Goal: Complete application form: Complete application form

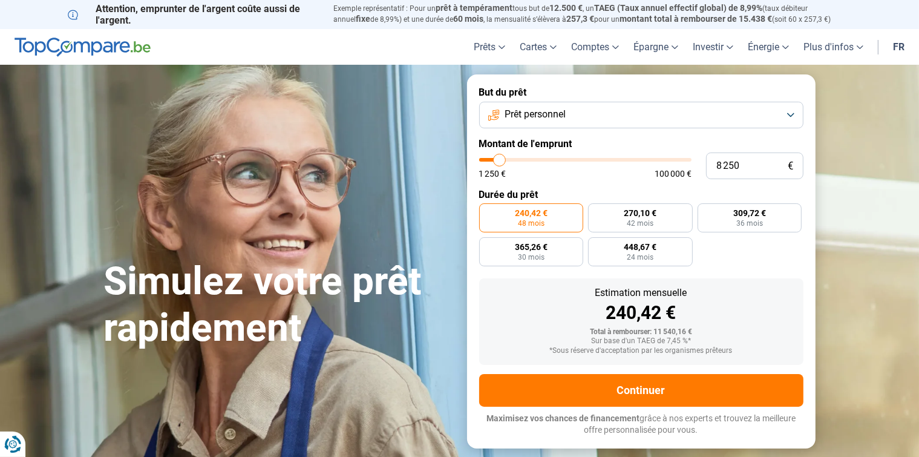
type input "9 500"
type input "9500"
type input "10 000"
type input "10000"
type input "10 250"
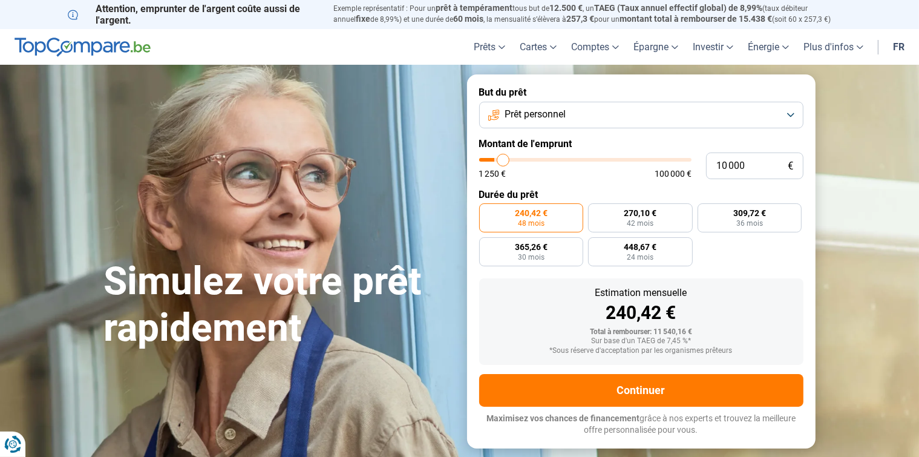
type input "10250"
type input "10 500"
type input "10500"
type input "10 750"
type input "10750"
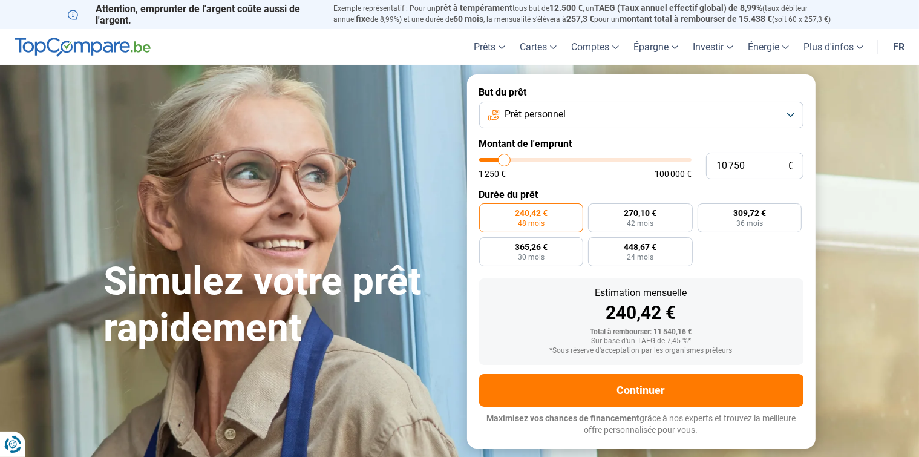
click at [505, 158] on input "range" at bounding box center [585, 160] width 212 height 4
radio input "false"
type input "10 500"
type input "10500"
type input "9 500"
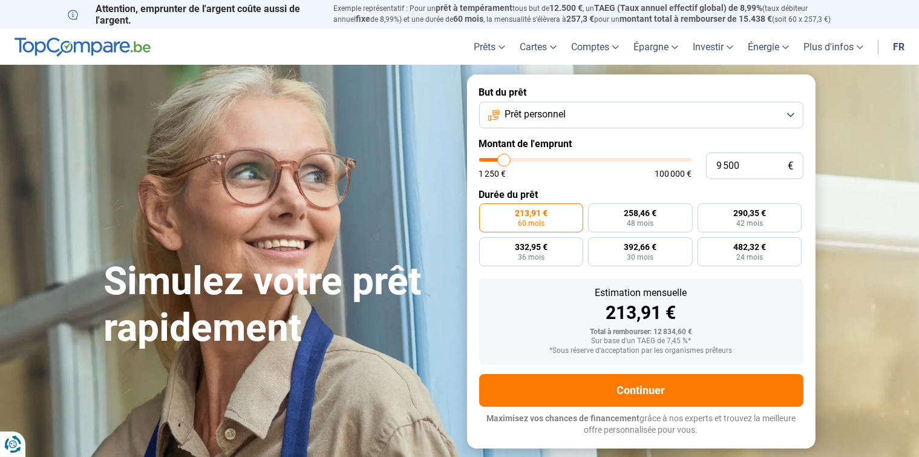
type input "9500"
type input "8 250"
type input "8250"
type input "8 000"
type input "8000"
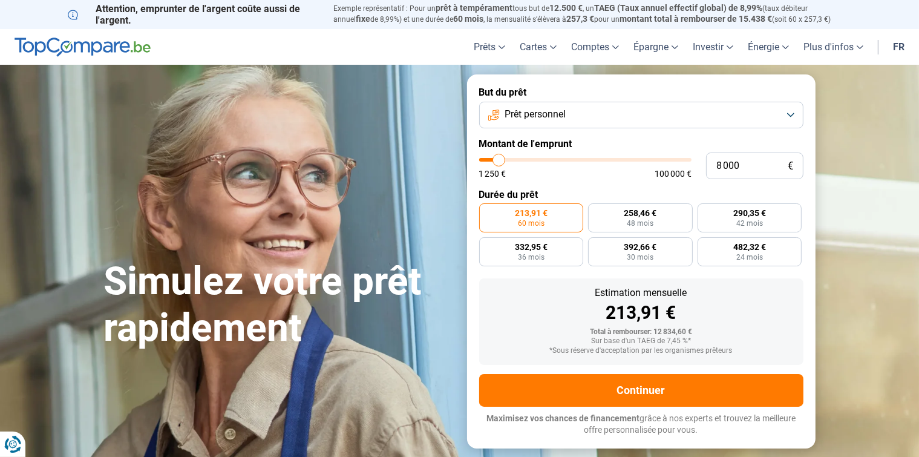
type input "9 000"
type input "9000"
type input "10 500"
type input "10500"
click at [504, 158] on input "range" at bounding box center [585, 160] width 212 height 4
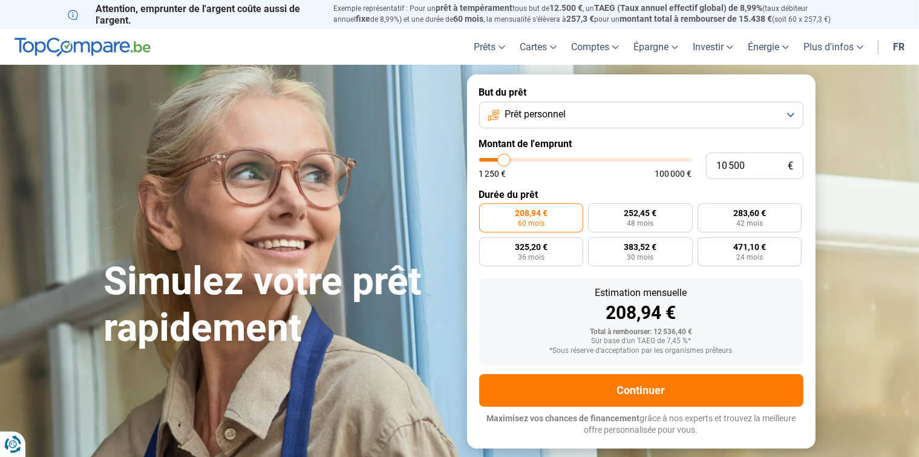
type input "8 750"
type input "8750"
type input "8 000"
type input "8000"
type input "7 750"
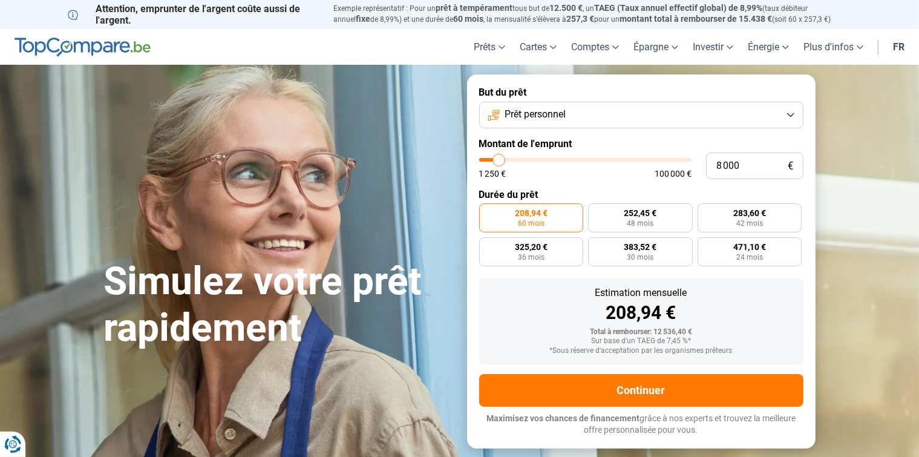
type input "7750"
type input "7 500"
type input "7500"
type input "7 000"
type input "7000"
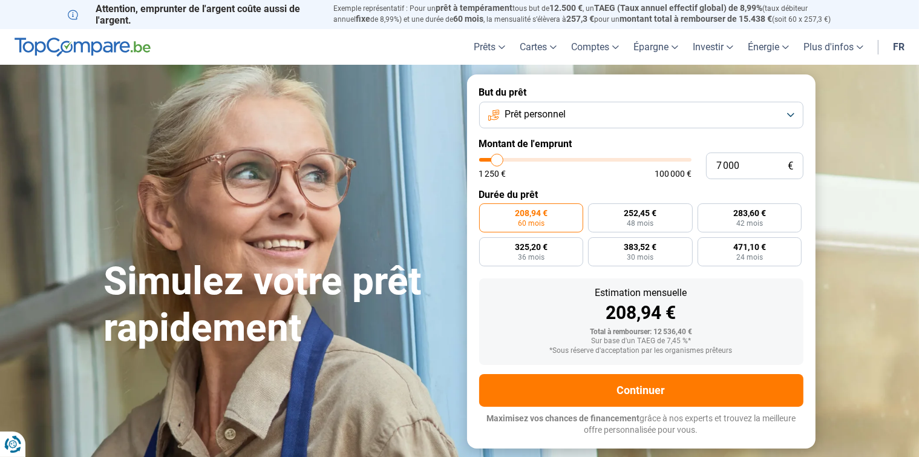
type input "6 750"
type input "6750"
type input "6 500"
type input "6500"
type input "6 250"
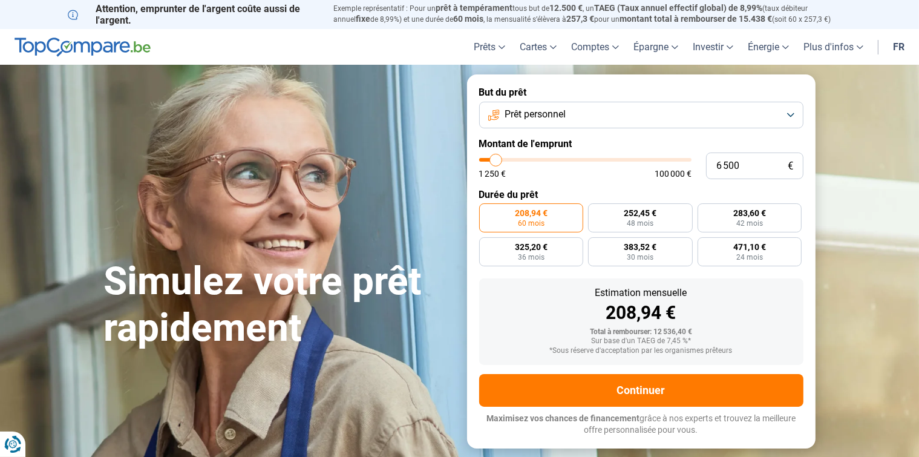
type input "6250"
type input "5 500"
type input "5500"
type input "4 000"
type input "4000"
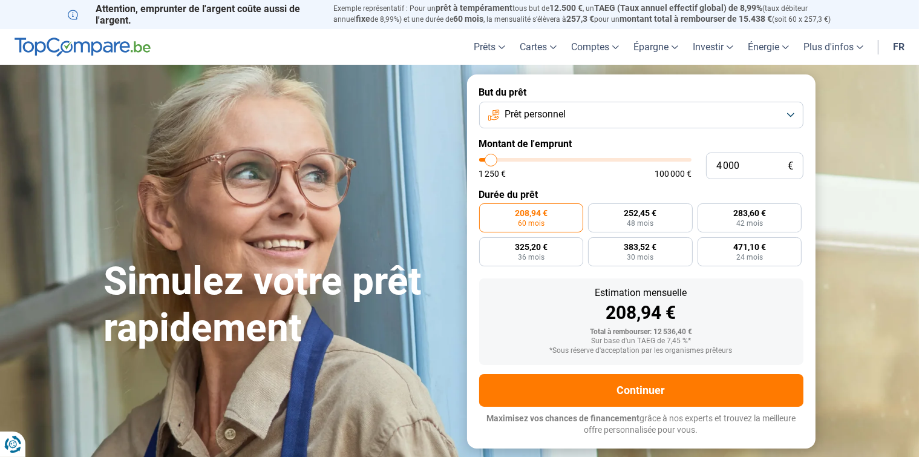
type input "3 250"
type input "3250"
type input "2 750"
type input "2750"
type input "2 500"
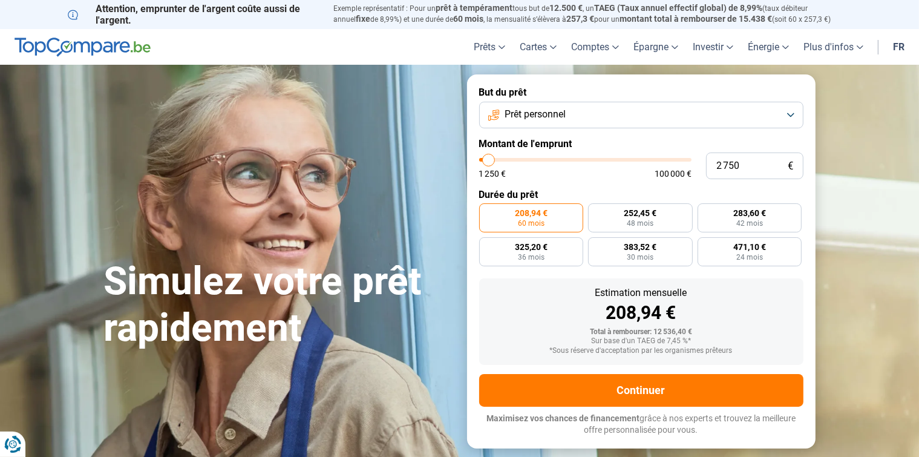
type input "2500"
type input "2 000"
type input "2000"
type input "1 250"
type input "1250"
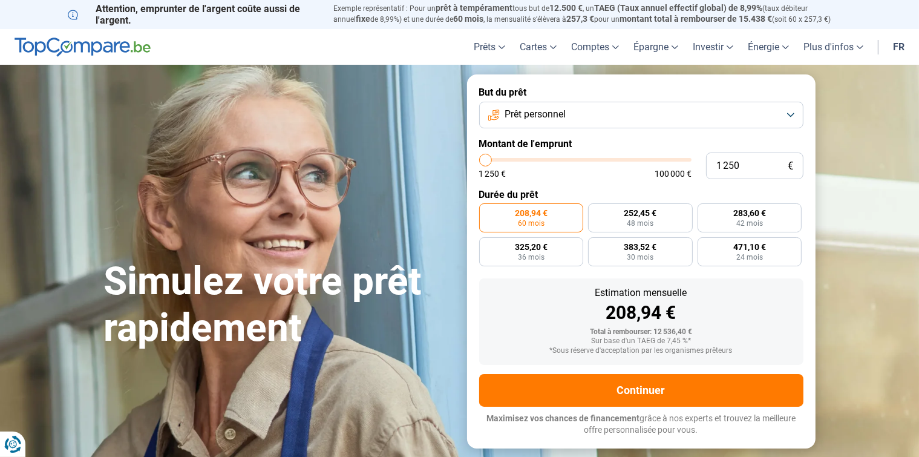
type input "1 500"
type input "1500"
type input "2 000"
type input "2000"
type input "4 500"
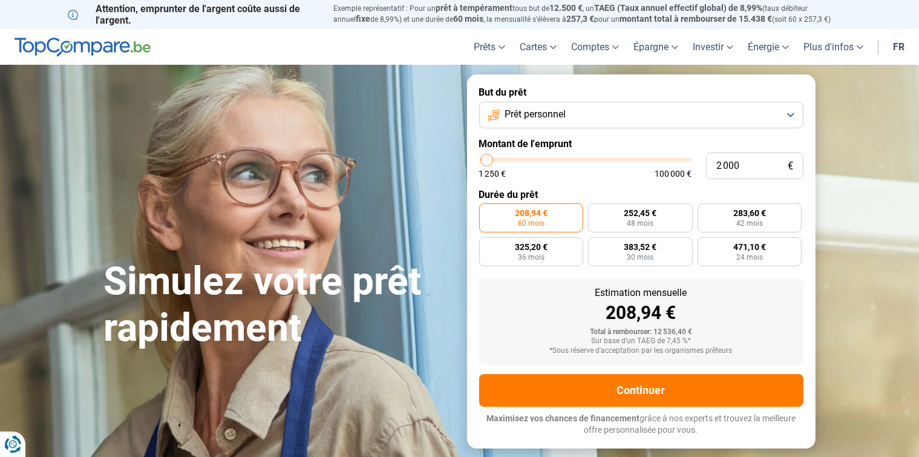
type input "4500"
type input "4 750"
type input "4750"
type input "5 000"
type input "5000"
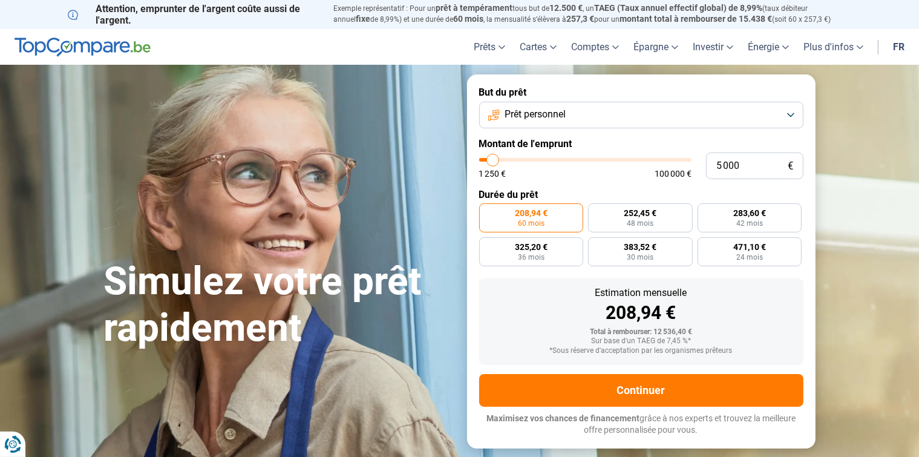
type input "5 250"
type input "5250"
type input "5 500"
type input "5500"
type input "6 000"
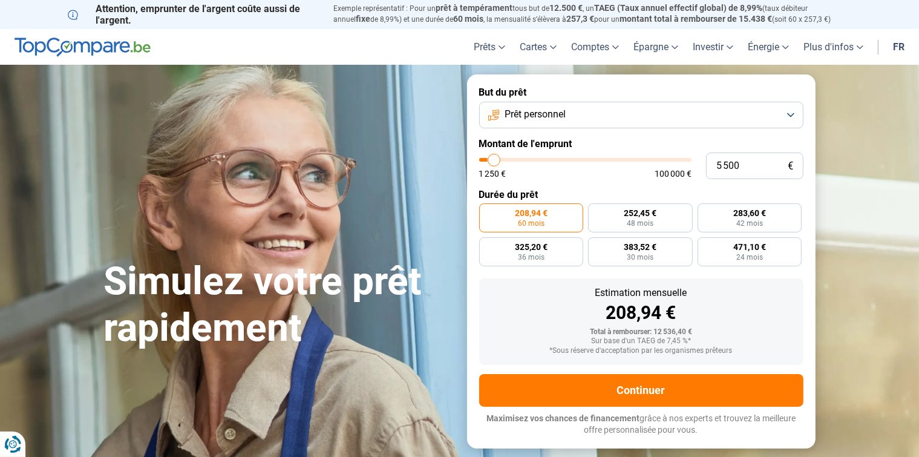
type input "6000"
type input "6 250"
type input "6250"
type input "7 000"
type input "7000"
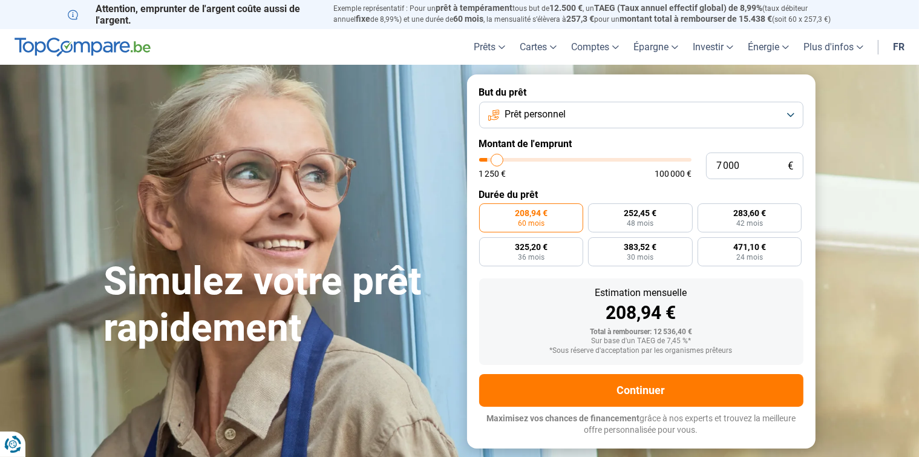
type input "7 750"
type input "7750"
type input "8 250"
type input "8250"
type input "8 500"
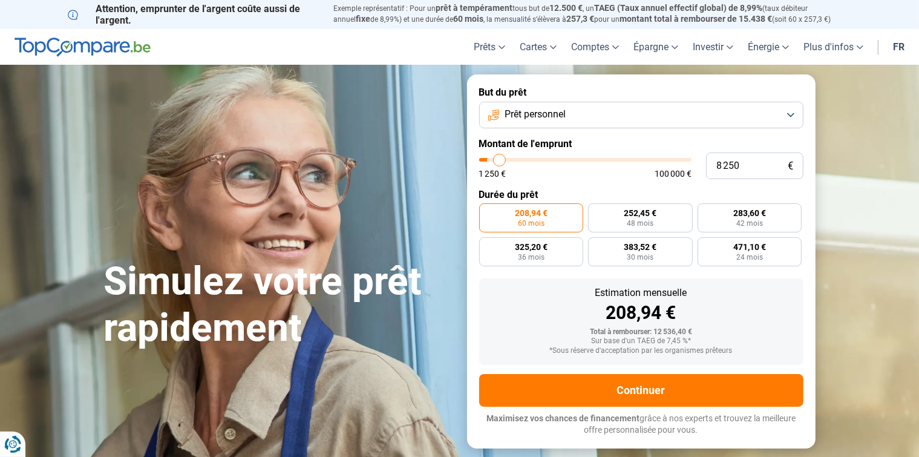
type input "8500"
type input "10 000"
type input "10000"
type input "11 750"
type input "11750"
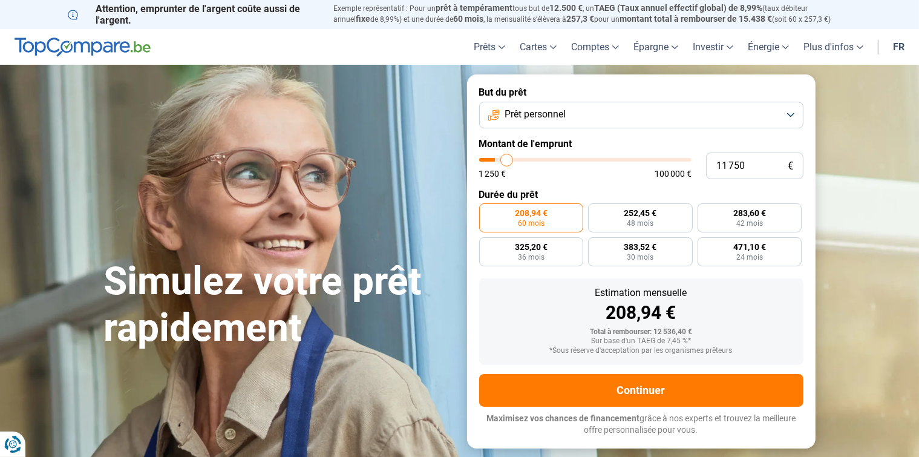
type input "12 500"
type input "12500"
type input "12 750"
type input "12750"
type input "13 000"
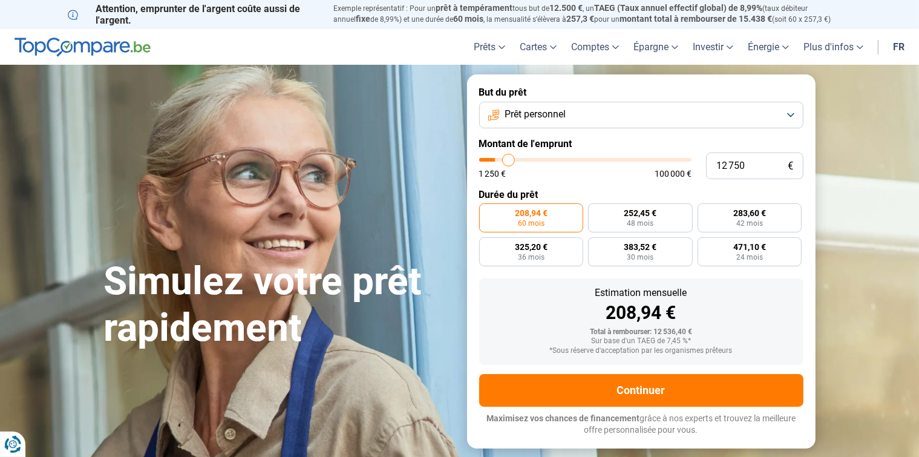
type input "13000"
type input "13 250"
type input "13250"
type input "15 000"
type input "15000"
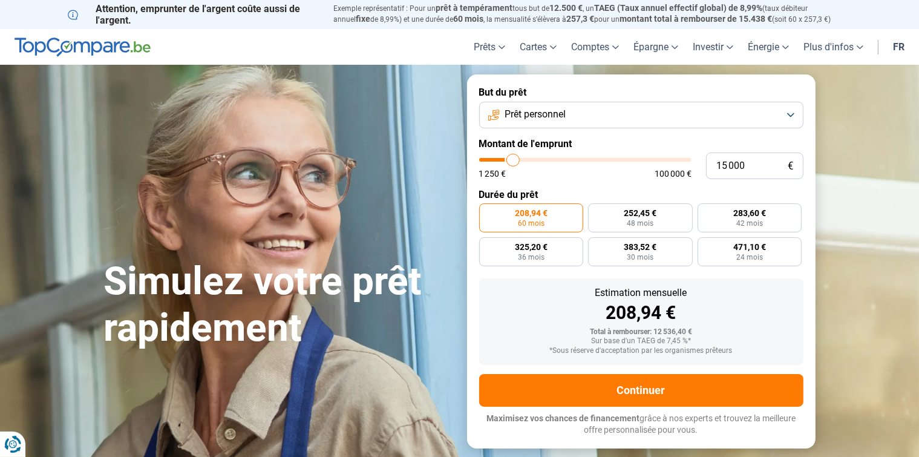
type input "16 000"
type input "16000"
type input "16 250"
type input "16250"
type input "16 500"
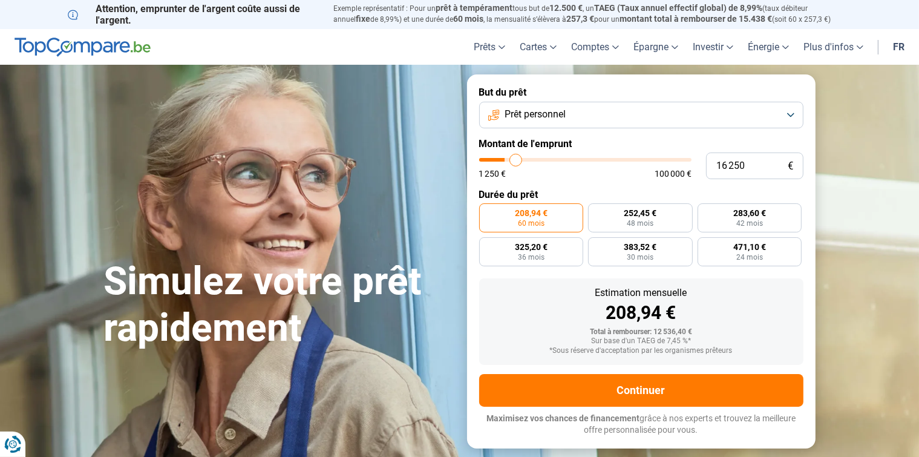
type input "16500"
type input "16 250"
type input "16250"
type input "15 500"
type input "15500"
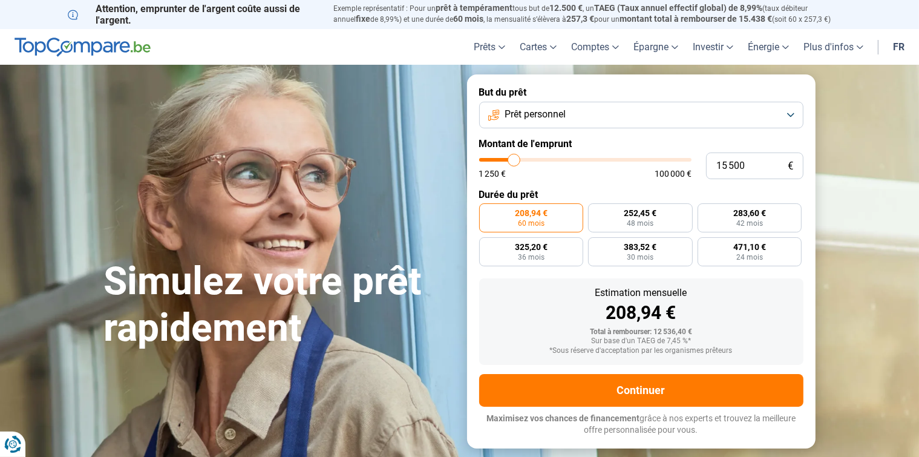
type input "15 000"
type input "15000"
type input "14 750"
type input "14750"
type input "13 750"
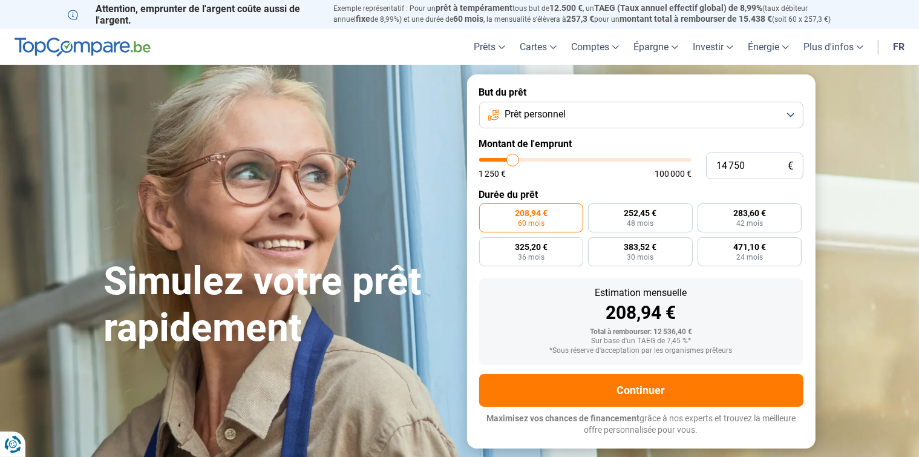
type input "13750"
type input "13 500"
type input "13500"
type input "13 000"
type input "13000"
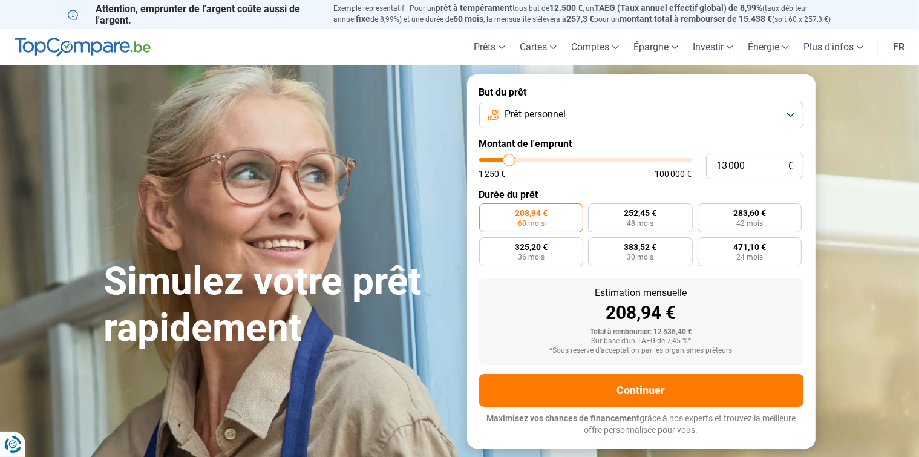
type input "12 500"
type input "12500"
type input "12 250"
type input "12250"
type input "11 750"
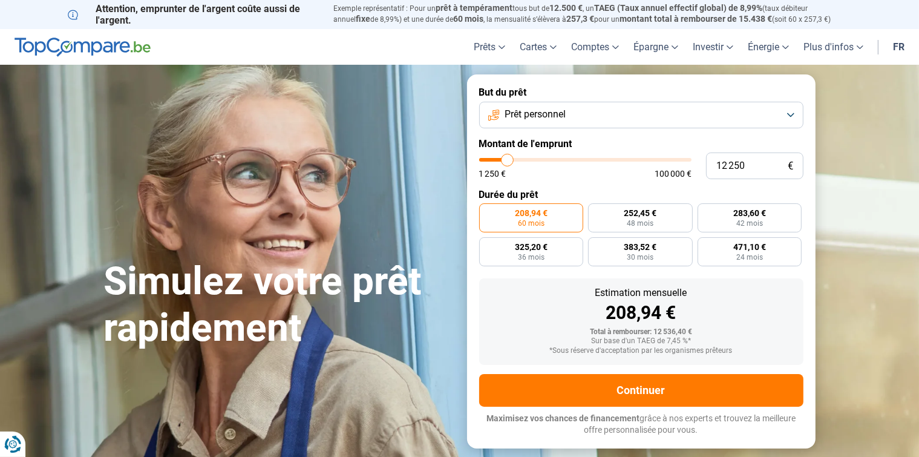
type input "11750"
type input "11 250"
type input "11250"
type input "10 750"
type input "10750"
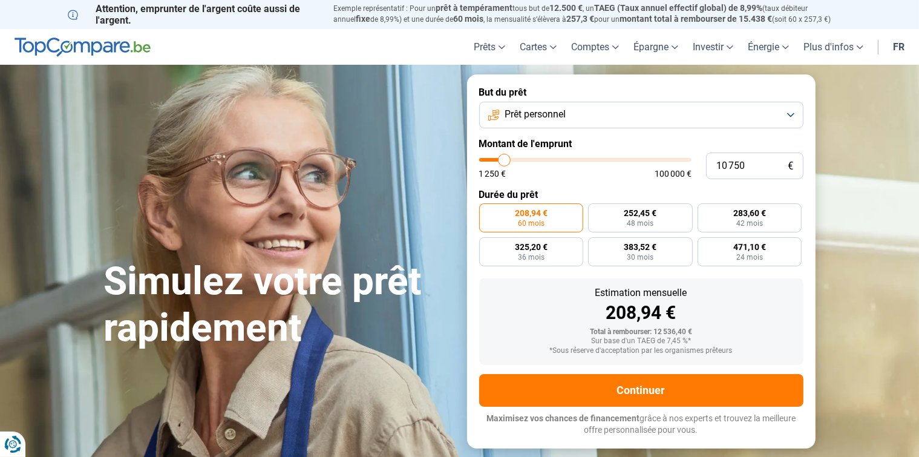
type input "9 500"
type input "9500"
type input "8 750"
type input "8750"
type input "8 000"
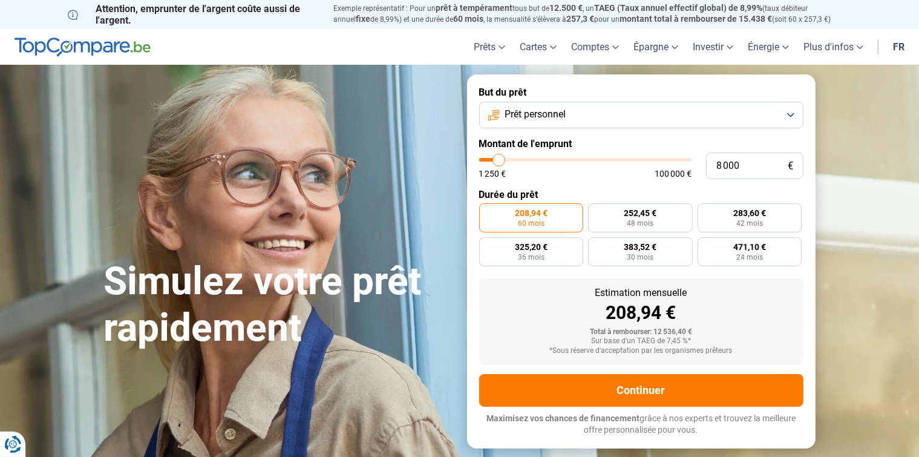
drag, startPoint x: 501, startPoint y: 158, endPoint x: 499, endPoint y: 168, distance: 10.4
type input "8000"
click at [499, 162] on input "range" at bounding box center [585, 160] width 212 height 4
radio input "true"
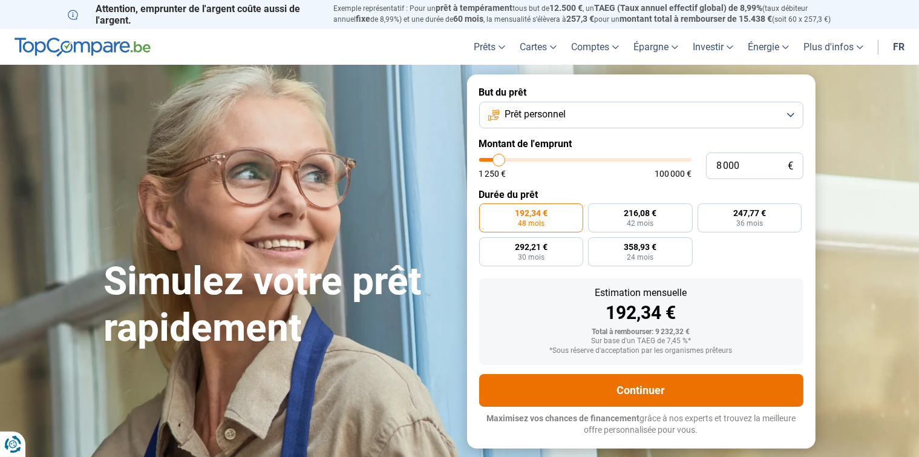
click at [647, 389] on button "Continuer" at bounding box center [641, 390] width 324 height 33
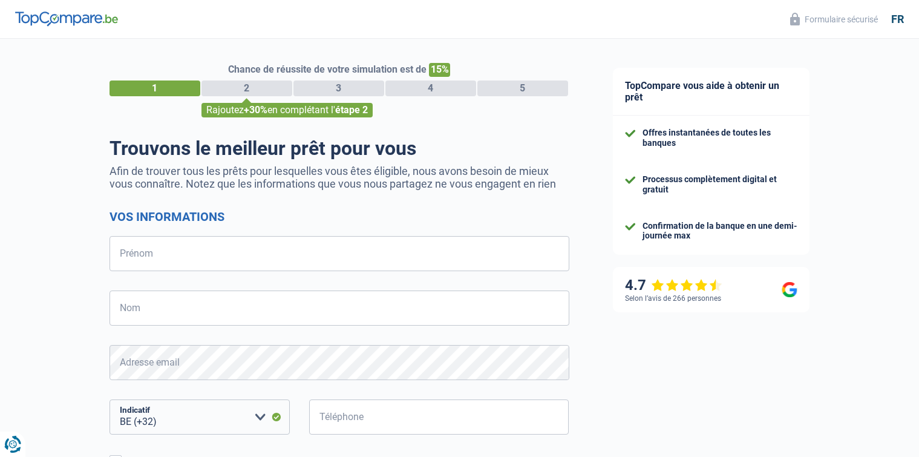
select select "32"
click at [182, 265] on input "Prénom" at bounding box center [340, 253] width 460 height 35
type input "dany"
type input "stoz"
type input "468521793"
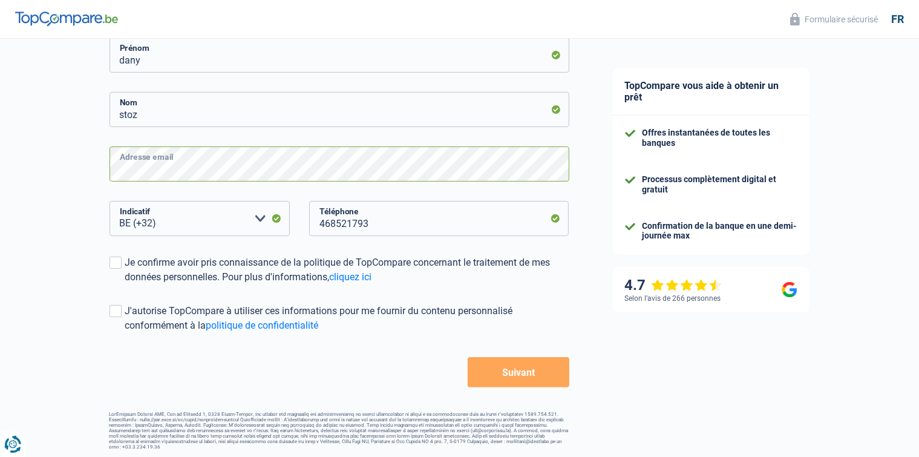
scroll to position [201, 0]
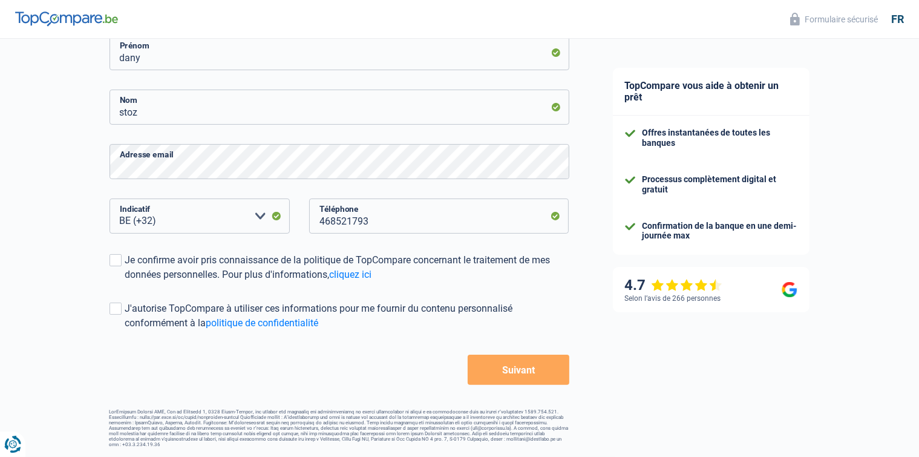
click at [512, 381] on button "Suivant" at bounding box center [518, 370] width 101 height 30
click at [524, 369] on button "Suivant" at bounding box center [518, 370] width 101 height 30
click at [514, 372] on button "Suivant" at bounding box center [518, 370] width 101 height 30
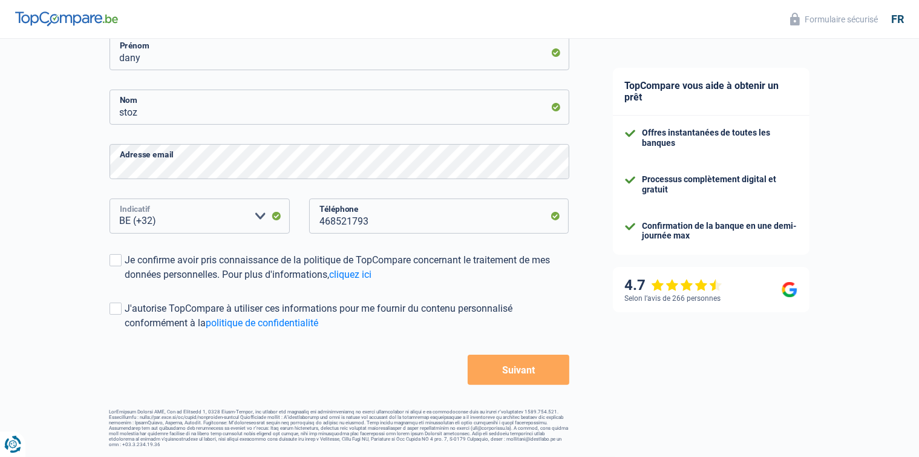
click at [199, 217] on select "BE (+32) LU (+352) Veuillez sélectionner une option" at bounding box center [200, 216] width 180 height 35
click at [110, 199] on select "BE (+32) LU (+352) Veuillez sélectionner une option" at bounding box center [200, 216] width 180 height 35
click at [501, 370] on button "Suivant" at bounding box center [518, 370] width 101 height 30
click at [191, 222] on select "BE (+32) LU (+352) Veuillez sélectionner une option" at bounding box center [200, 216] width 180 height 35
click at [110, 199] on select "BE (+32) LU (+352) Veuillez sélectionner une option" at bounding box center [200, 216] width 180 height 35
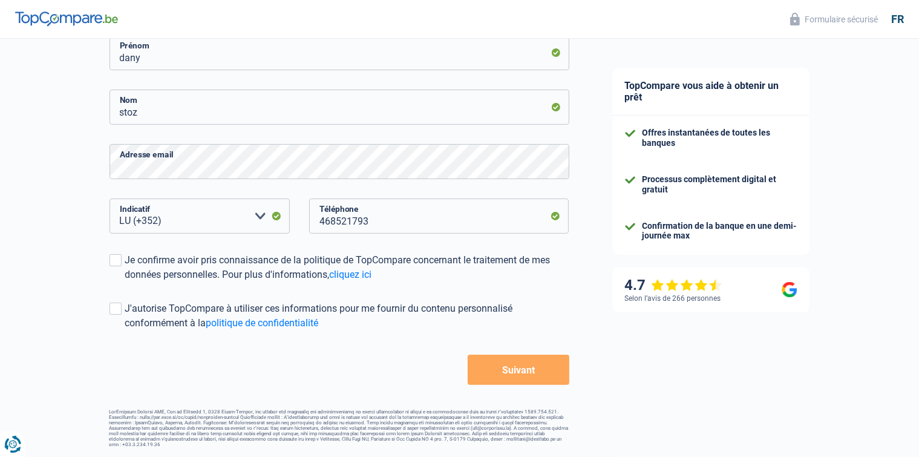
click at [510, 373] on button "Suivant" at bounding box center [518, 370] width 101 height 30
click at [184, 218] on select "BE (+32) LU (+352) Veuillez sélectionner une option" at bounding box center [200, 216] width 180 height 35
select select "32"
click at [110, 199] on select "BE (+32) LU (+352) Veuillez sélectionner une option" at bounding box center [200, 216] width 180 height 35
click at [525, 372] on button "Suivant" at bounding box center [518, 370] width 101 height 30
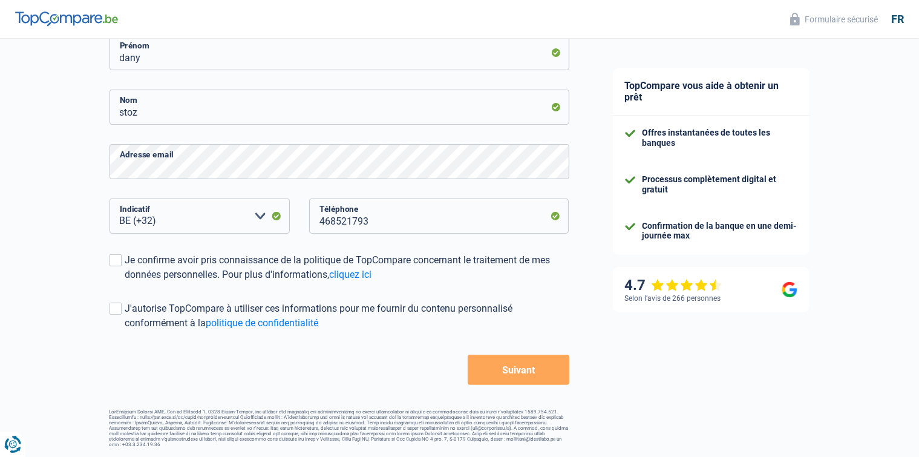
click at [523, 369] on button "Suivant" at bounding box center [518, 370] width 101 height 30
click at [516, 368] on button "Suivant" at bounding box center [518, 370] width 101 height 30
